Goal: Information Seeking & Learning: Learn about a topic

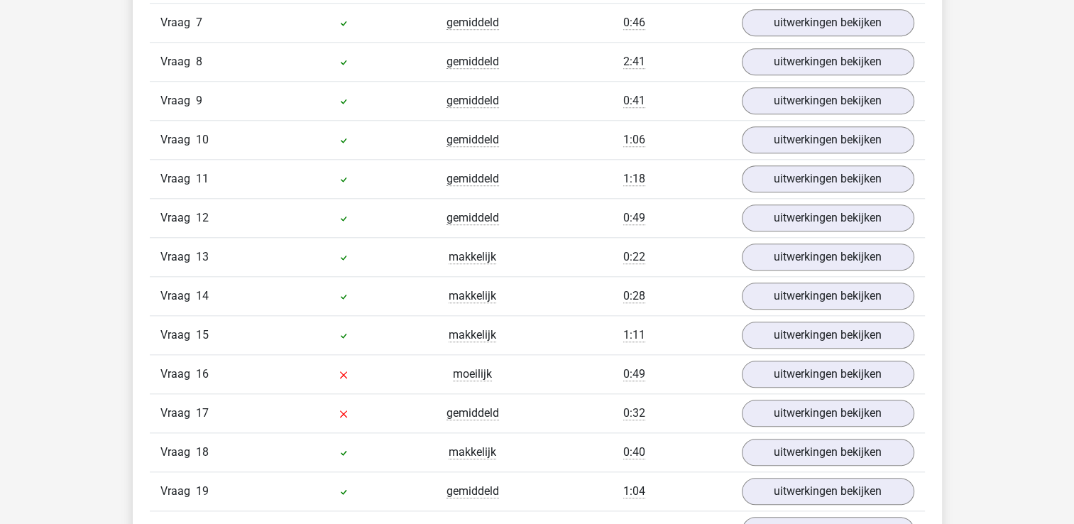
scroll to position [1455, 0]
click at [829, 362] on link "uitwerkingen bekijken" at bounding box center [827, 374] width 198 height 31
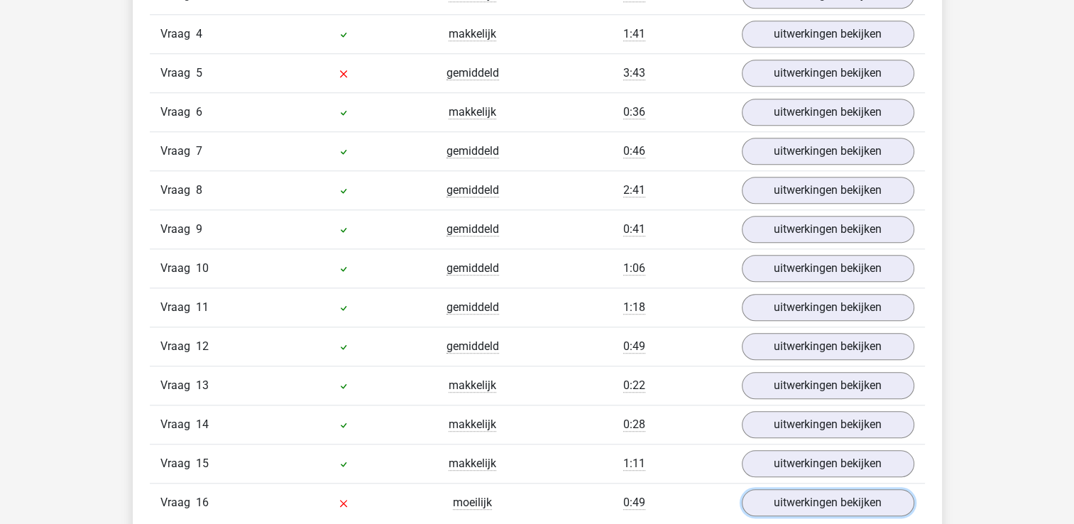
scroll to position [1325, 0]
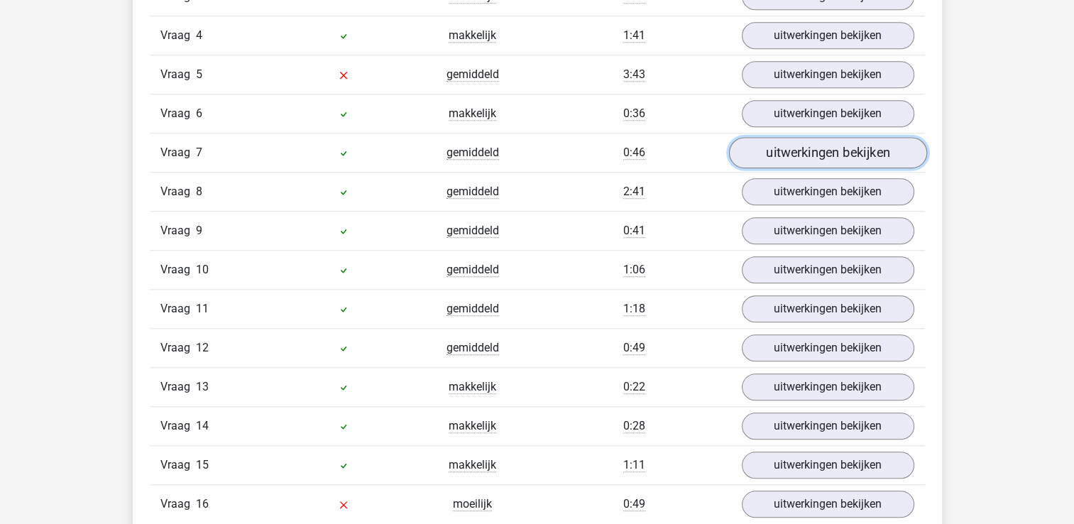
click at [842, 148] on link "uitwerkingen bekijken" at bounding box center [827, 152] width 198 height 31
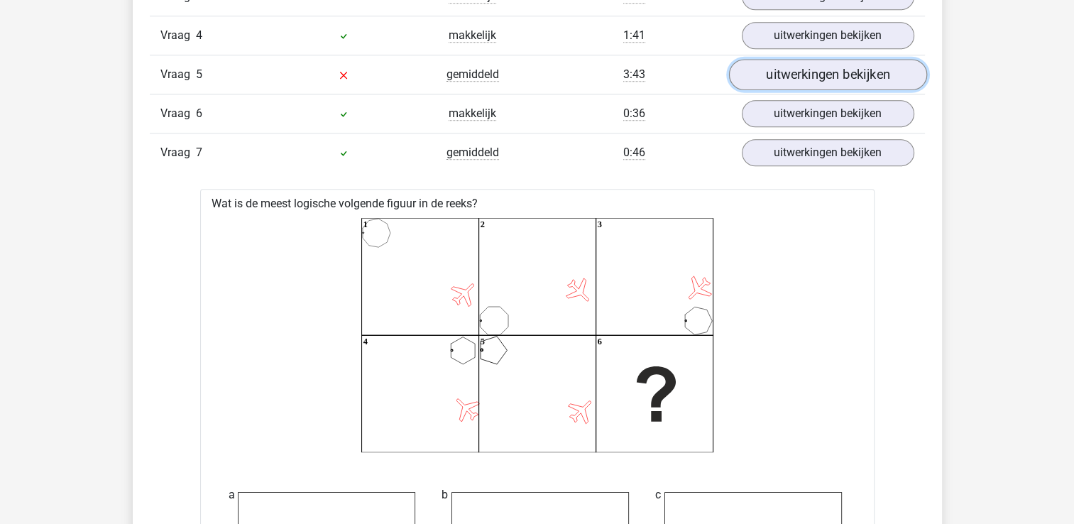
click at [812, 67] on link "uitwerkingen bekijken" at bounding box center [827, 74] width 198 height 31
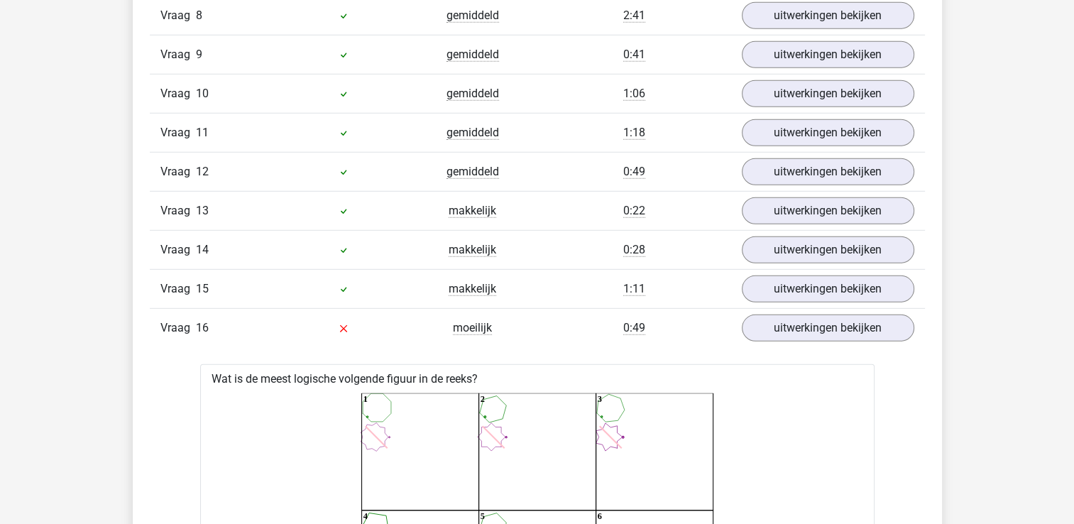
scroll to position [4083, 0]
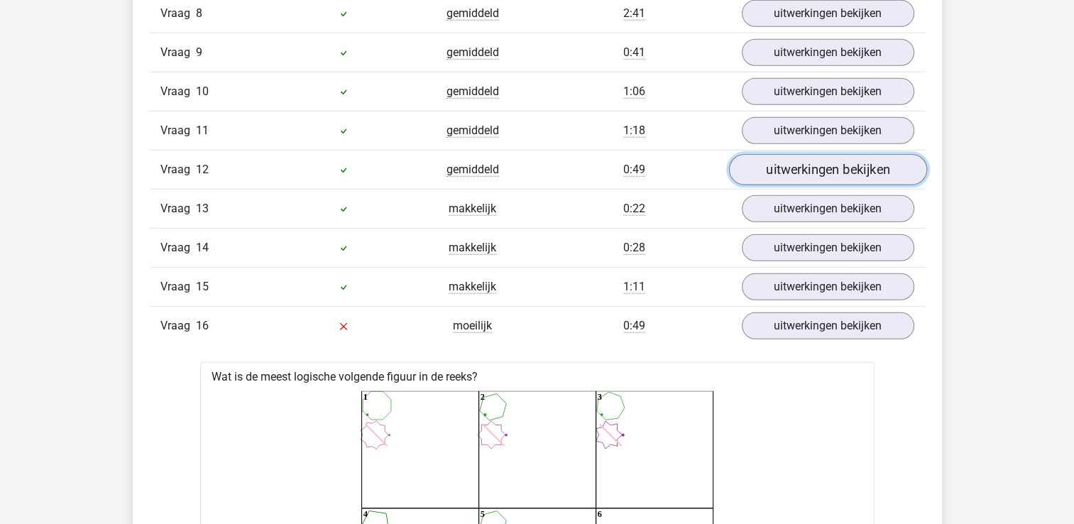
click at [841, 167] on link "uitwerkingen bekijken" at bounding box center [827, 170] width 198 height 31
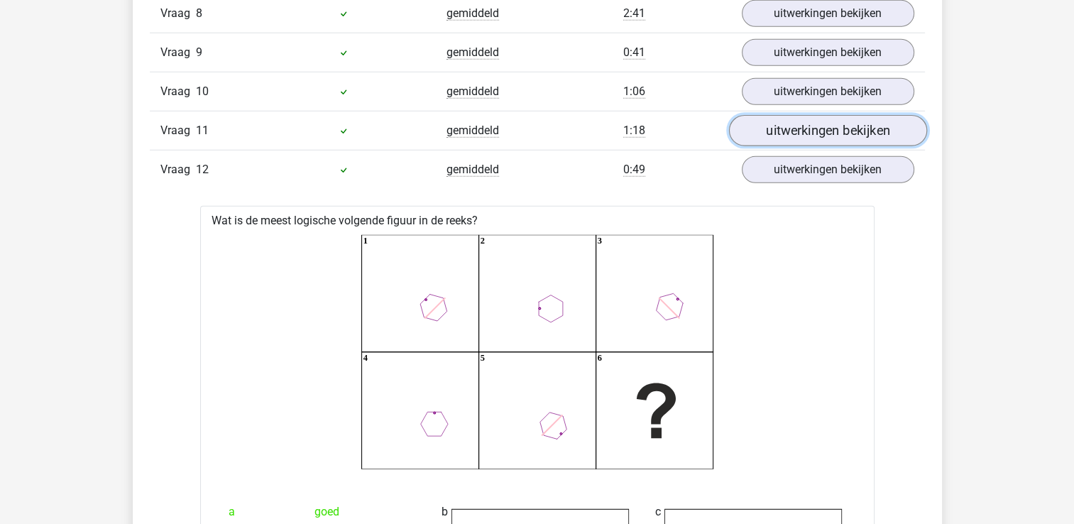
click at [824, 126] on link "uitwerkingen bekijken" at bounding box center [827, 131] width 198 height 31
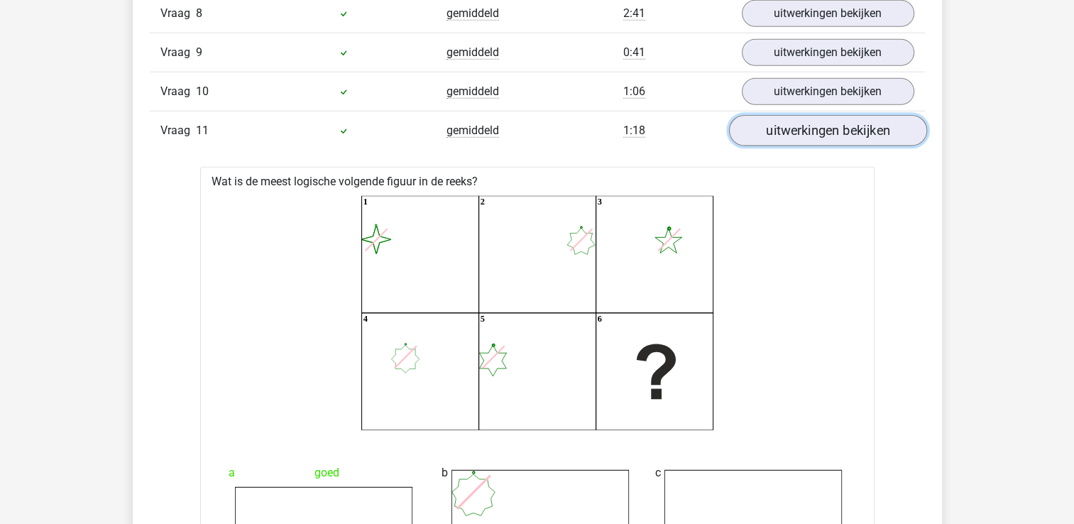
click at [841, 132] on link "uitwerkingen bekijken" at bounding box center [827, 131] width 198 height 31
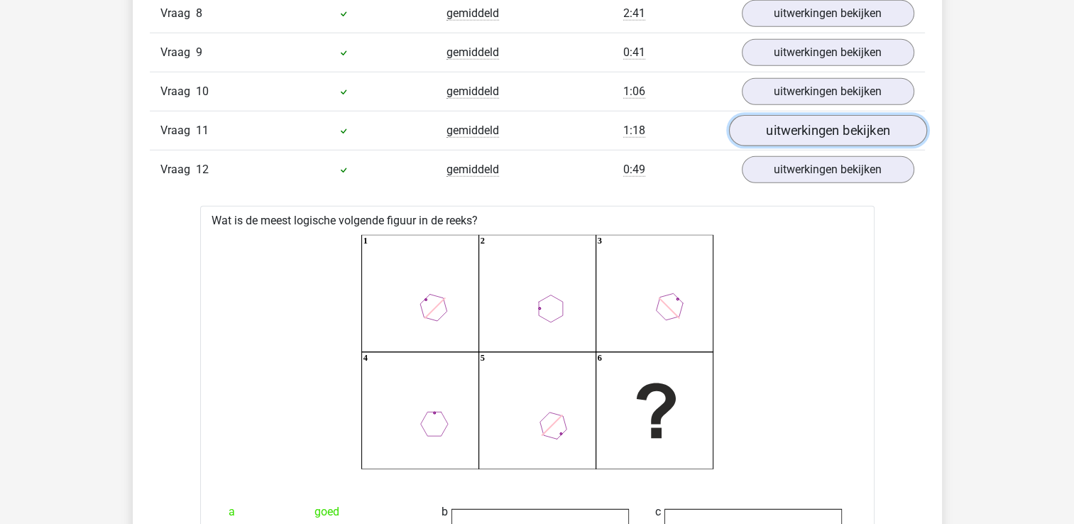
click at [841, 132] on link "uitwerkingen bekijken" at bounding box center [827, 131] width 198 height 31
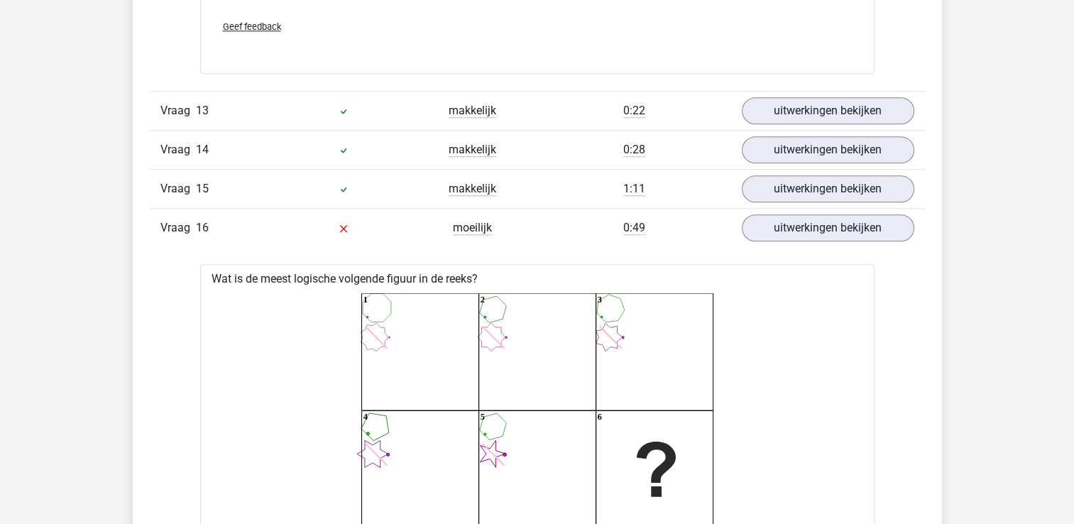
scroll to position [6763, 0]
click at [824, 180] on link "uitwerkingen bekijken" at bounding box center [827, 187] width 198 height 31
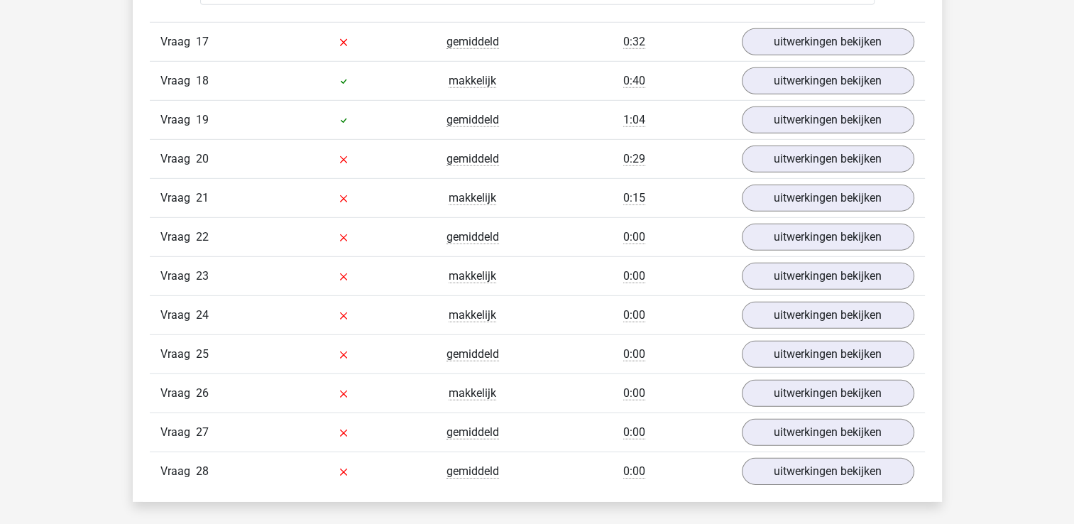
scroll to position [9585, 0]
click at [806, 28] on link "uitwerkingen bekijken" at bounding box center [827, 40] width 198 height 31
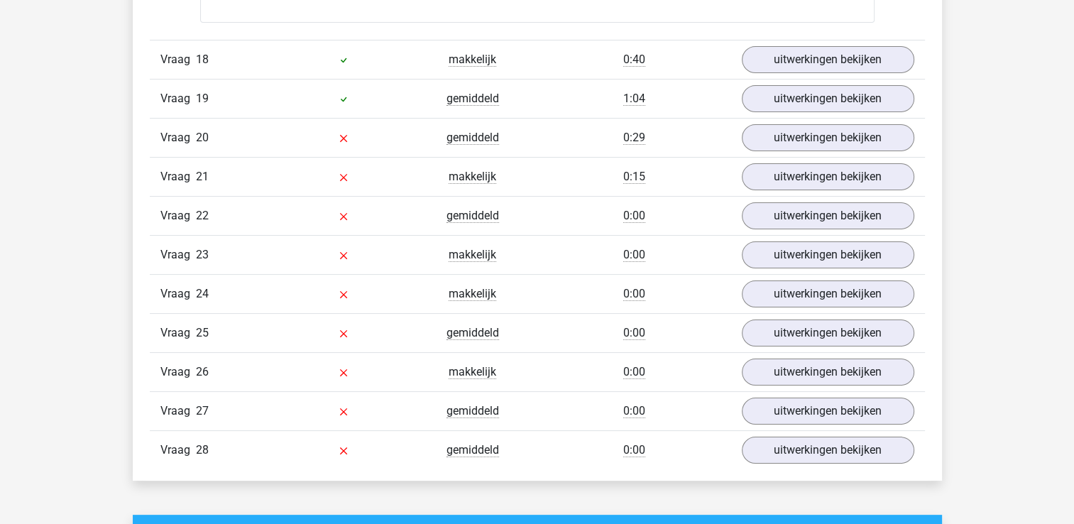
scroll to position [10913, 0]
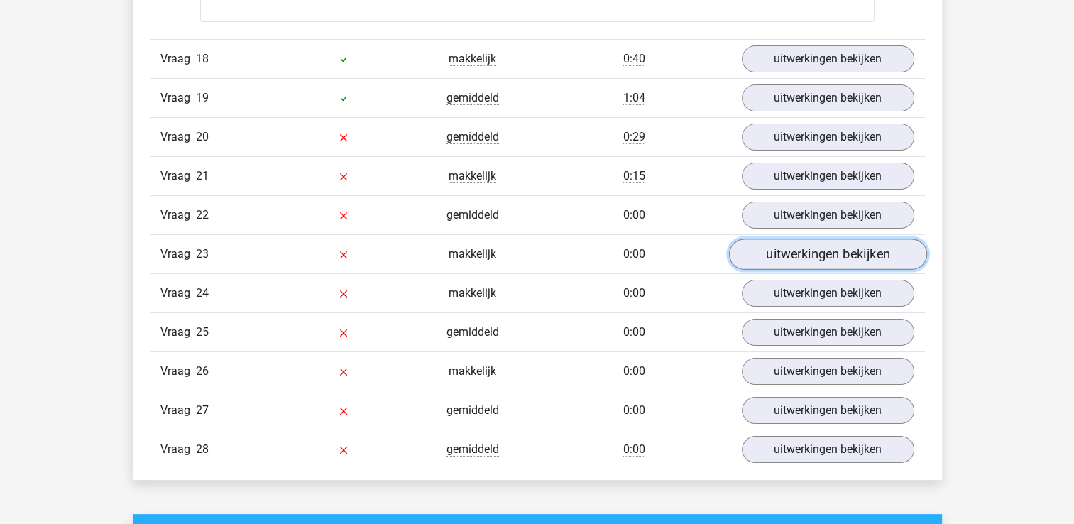
click at [827, 242] on link "uitwerkingen bekijken" at bounding box center [827, 254] width 198 height 31
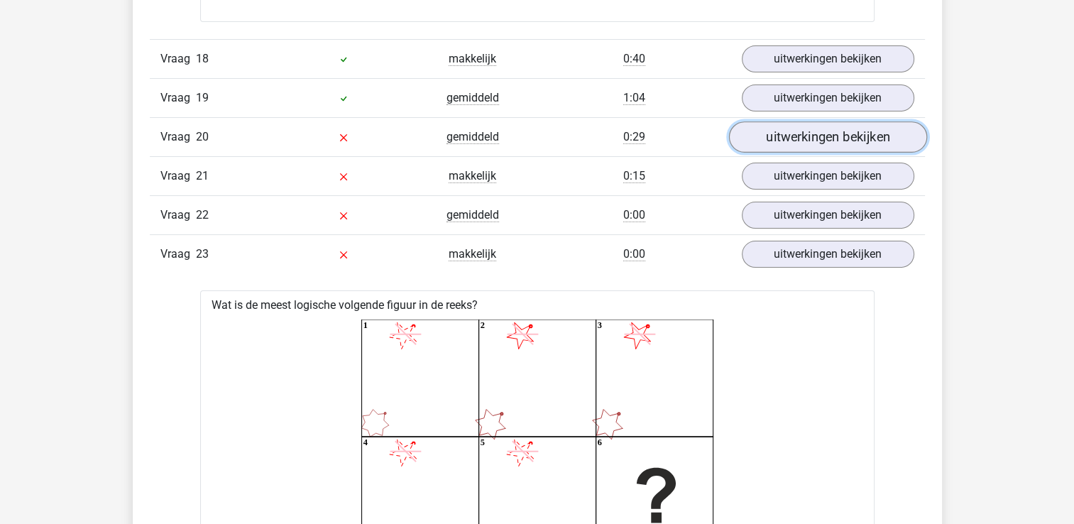
click at [814, 122] on link "uitwerkingen bekijken" at bounding box center [827, 137] width 198 height 31
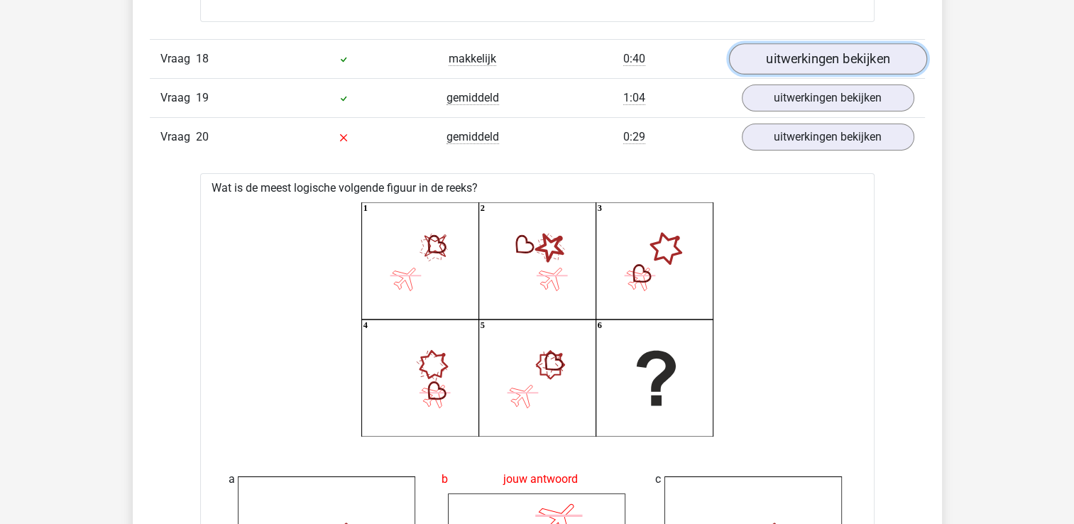
click at [803, 49] on link "uitwerkingen bekijken" at bounding box center [827, 59] width 198 height 31
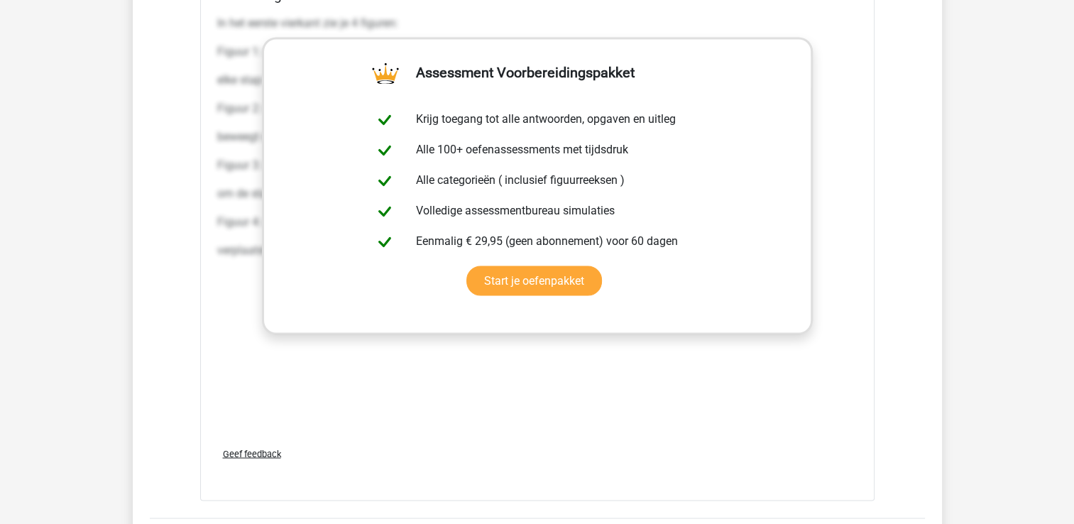
scroll to position [13144, 0]
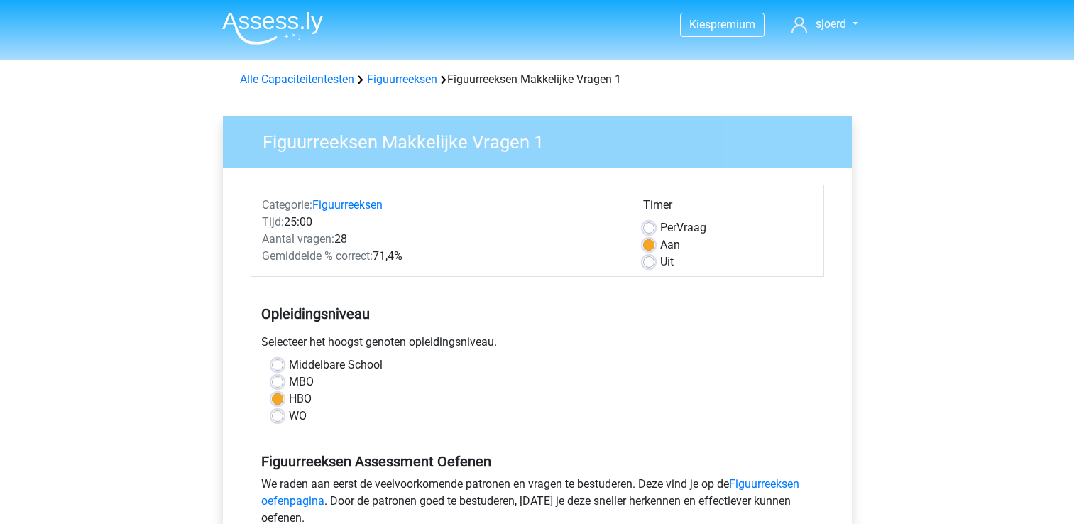
scroll to position [284, 0]
